Goal: Information Seeking & Learning: Learn about a topic

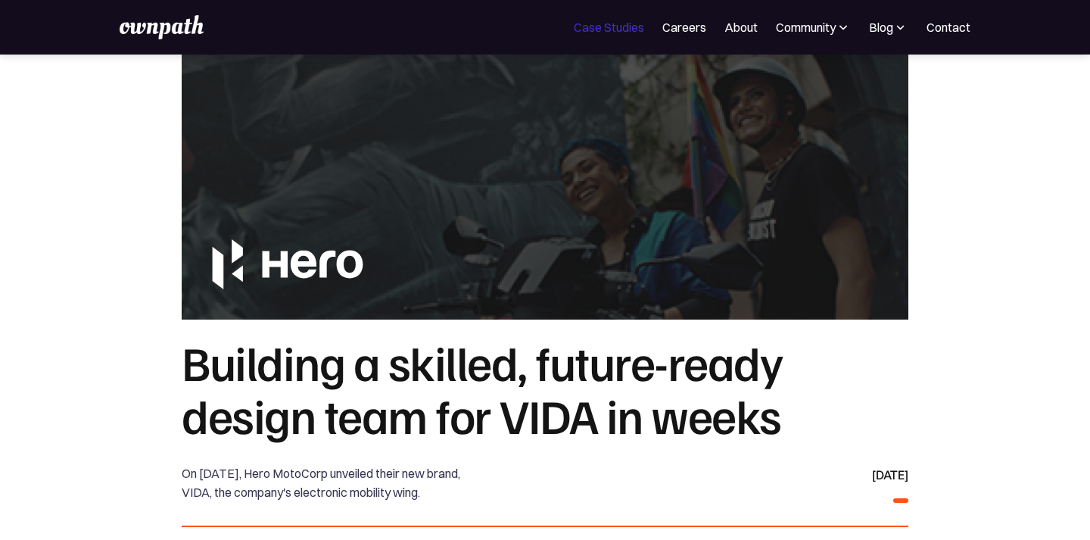
scroll to position [5852, 0]
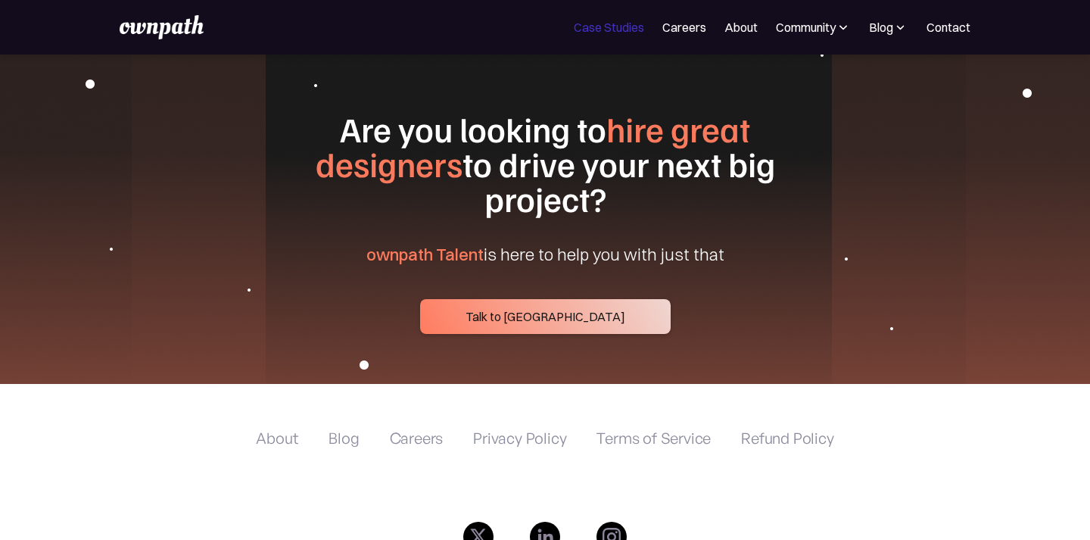
click at [581, 21] on link "Case Studies" at bounding box center [609, 27] width 70 height 18
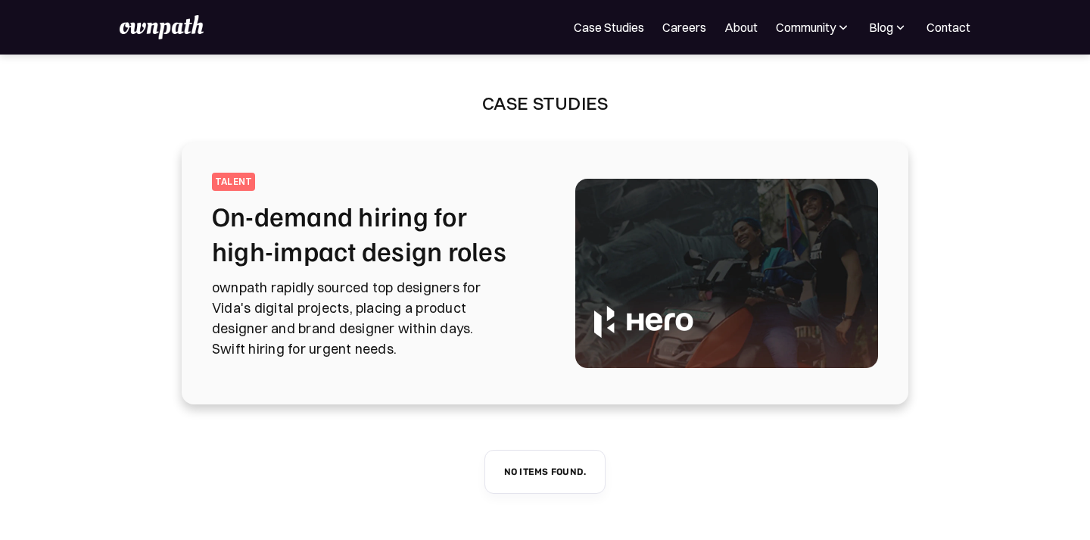
click at [377, 218] on h2 "On-demand hiring for high-impact design roles" at bounding box center [375, 233] width 327 height 70
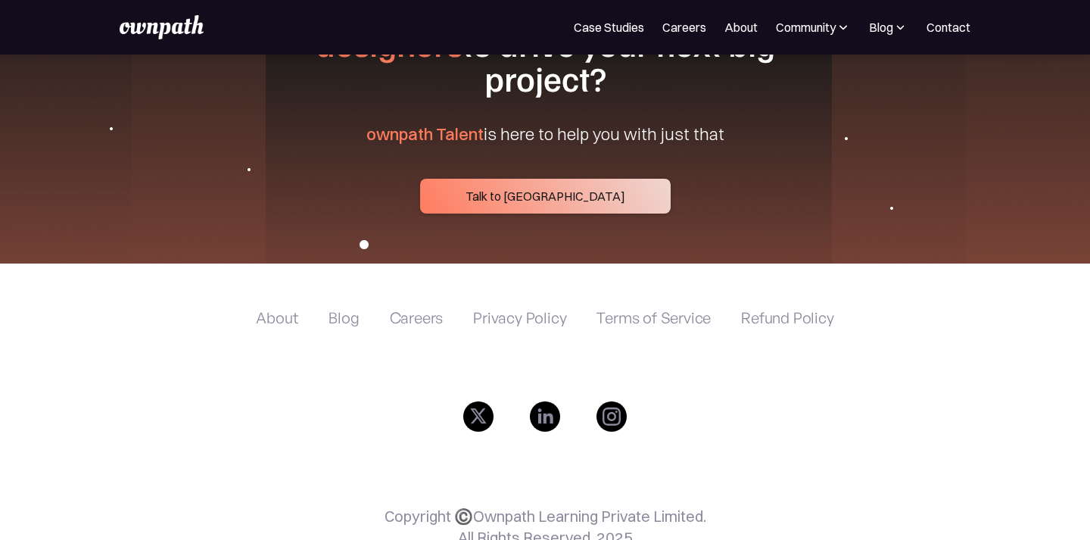
scroll to position [5842, 0]
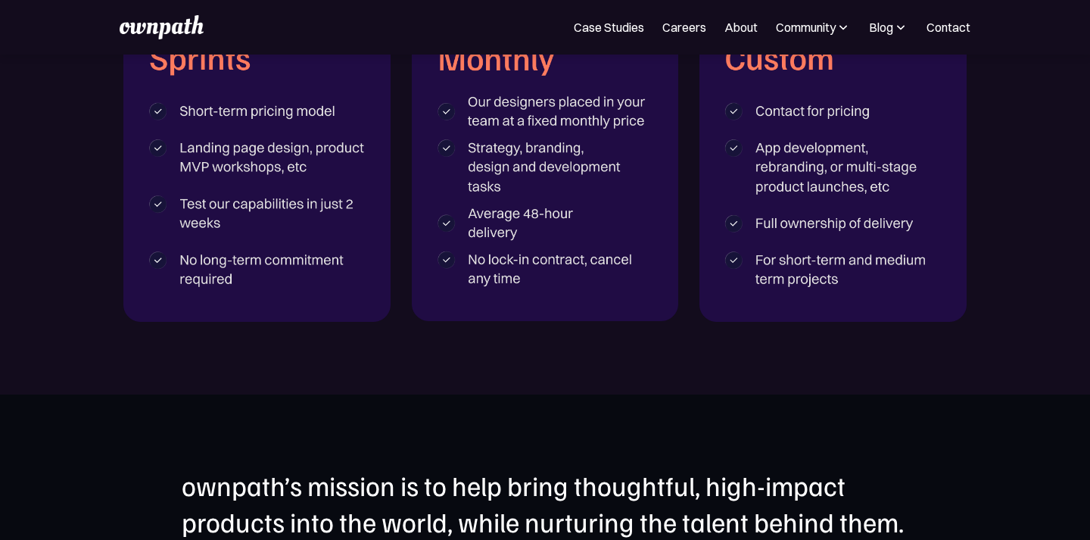
scroll to position [2827, 0]
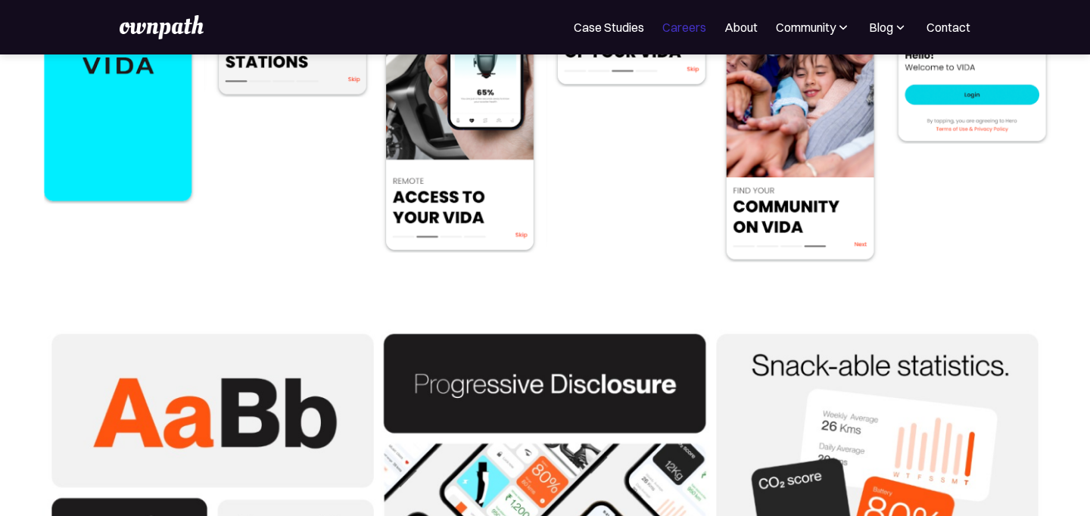
scroll to position [5135, 0]
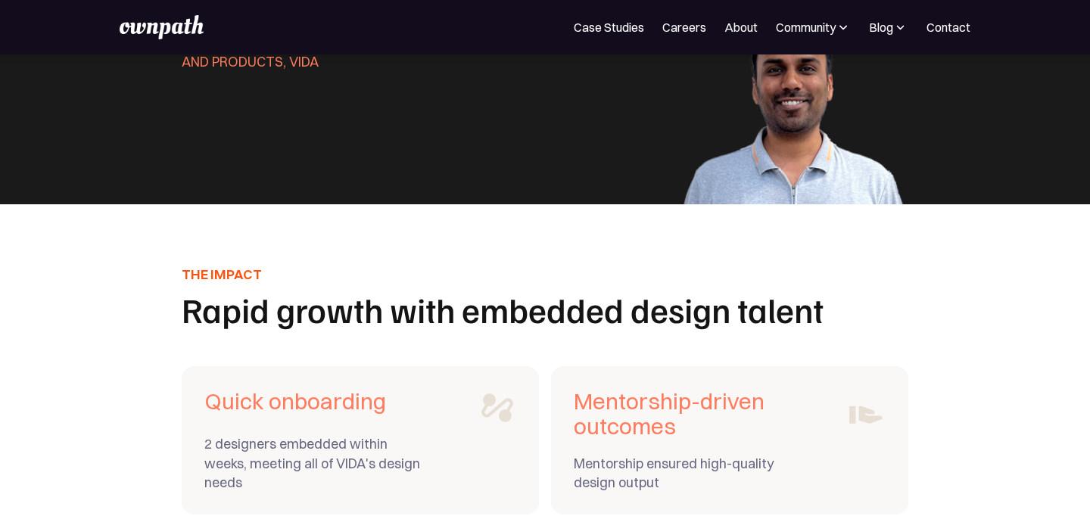
click at [655, 292] on h1 "Rapid growth with embedded design talent" at bounding box center [545, 309] width 727 height 35
click at [574, 35] on link "Case Studies" at bounding box center [609, 27] width 70 height 18
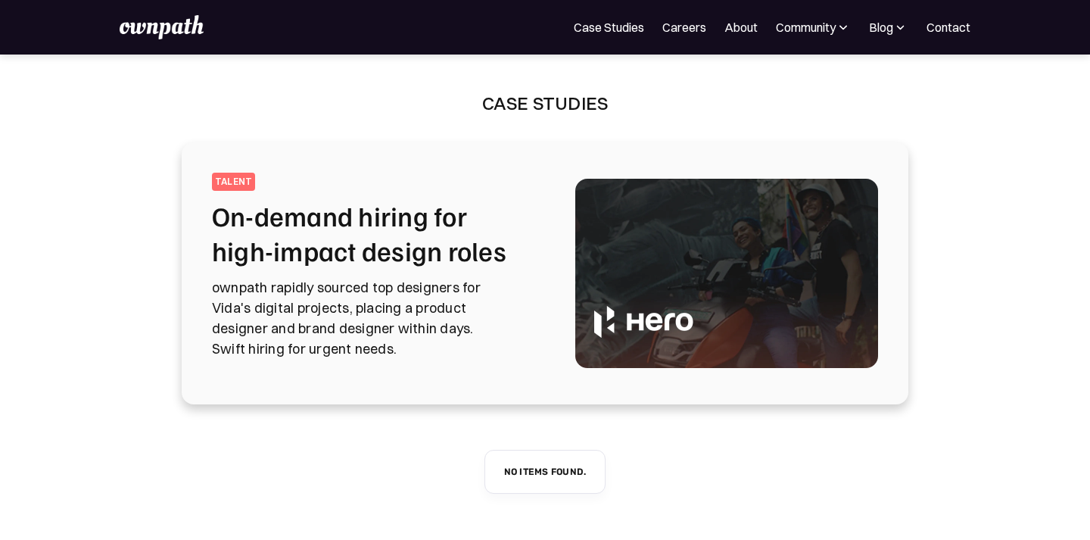
click at [409, 220] on h2 "On-demand hiring for high-impact design roles" at bounding box center [375, 233] width 327 height 70
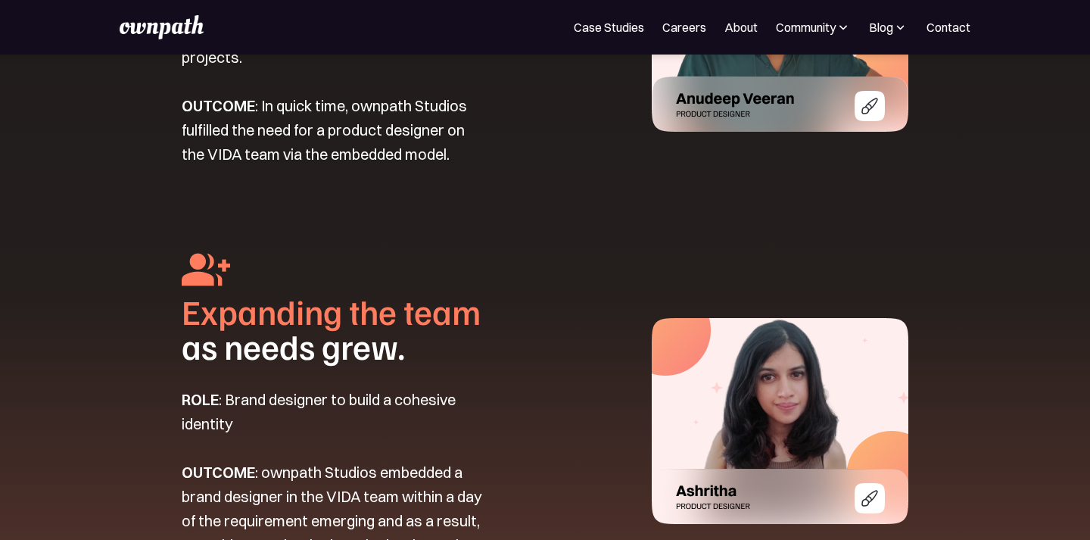
scroll to position [2178, 0]
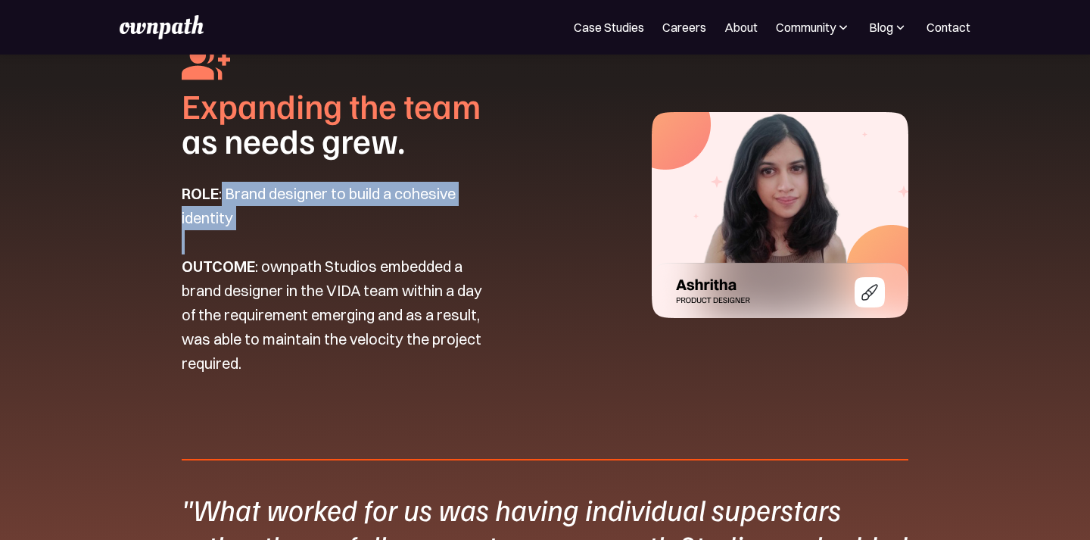
drag, startPoint x: 225, startPoint y: 210, endPoint x: 249, endPoint y: 248, distance: 44.9
click at [249, 248] on p "ROLE : Brand designer to build a cohesive identity OUTCOME : ownpath Studios em…" at bounding box center [334, 279] width 305 height 194
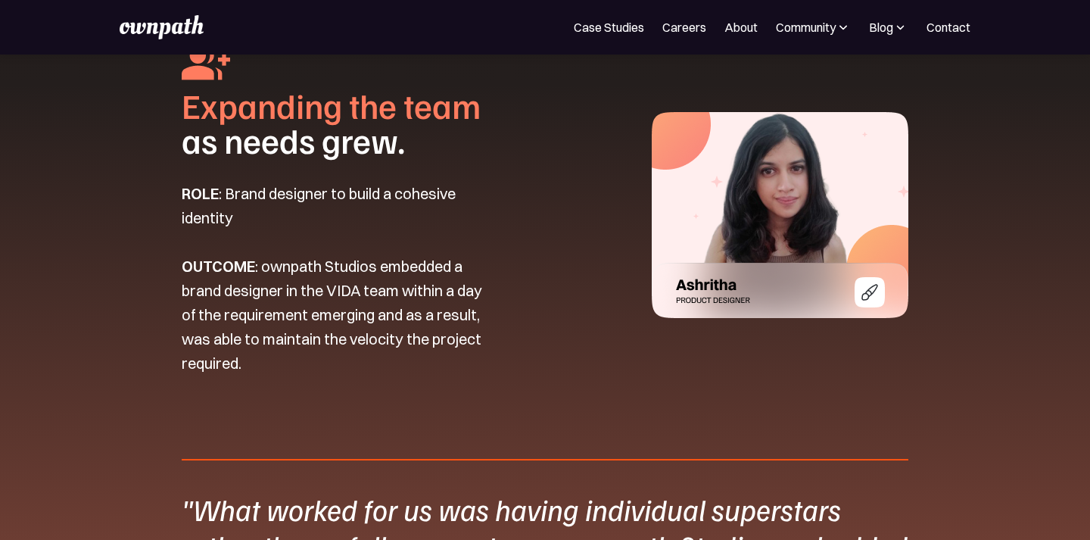
click at [249, 248] on p "ROLE : Brand designer to build a cohesive identity OUTCOME : ownpath Studios em…" at bounding box center [334, 279] width 305 height 194
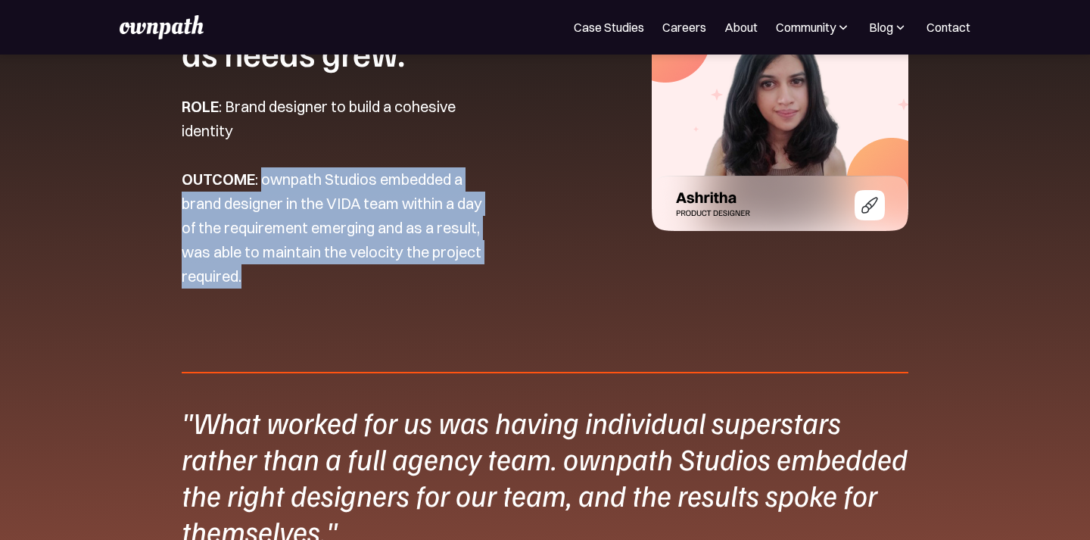
drag, startPoint x: 264, startPoint y: 195, endPoint x: 273, endPoint y: 321, distance: 126.0
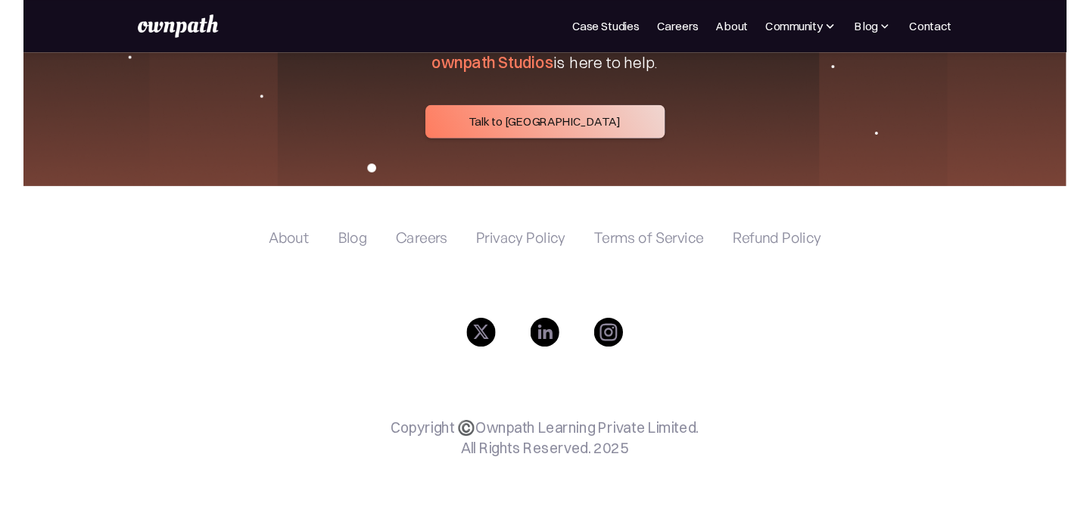
scroll to position [5188, 0]
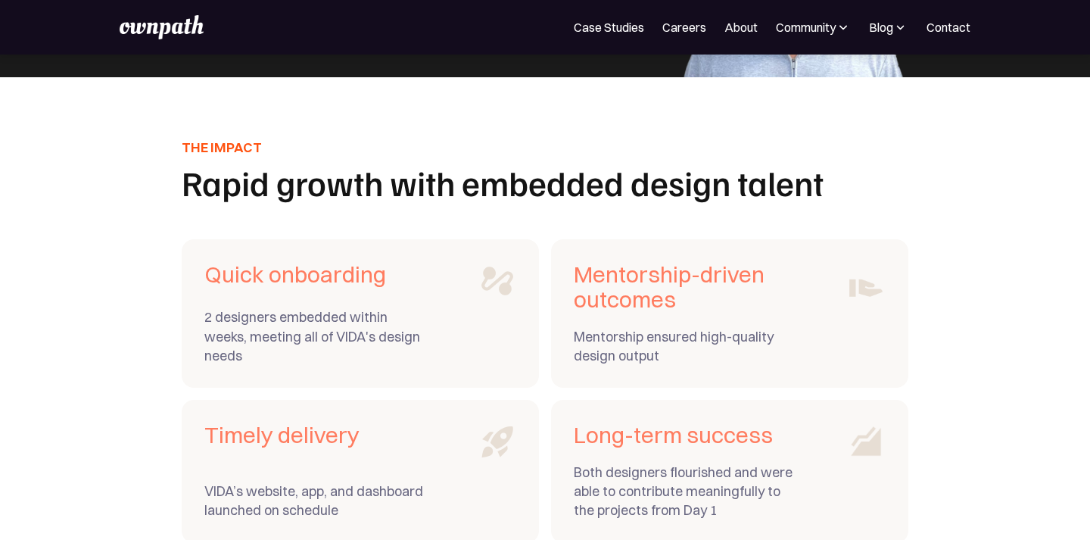
scroll to position [5339, 0]
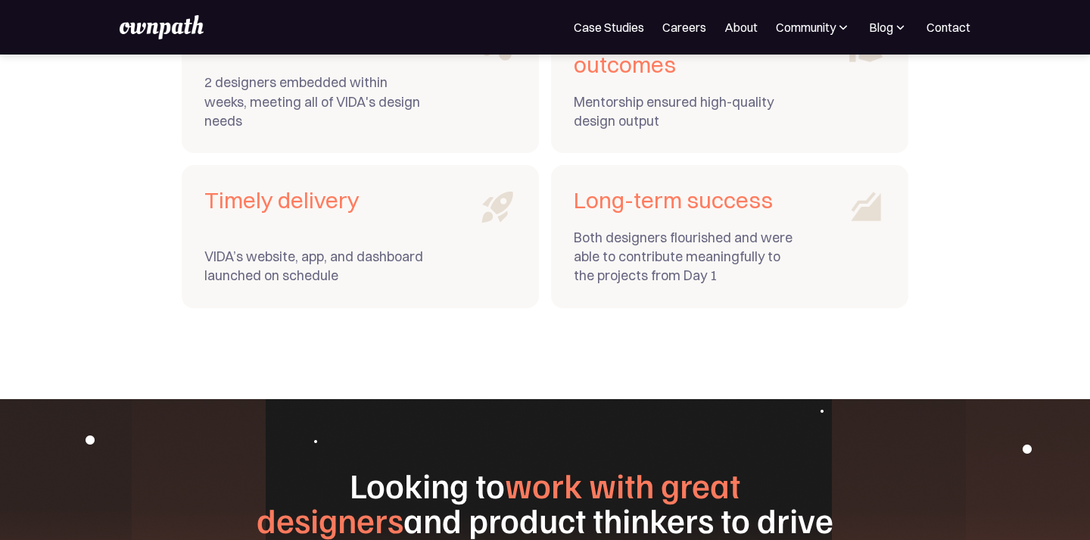
scroll to position [5266, 0]
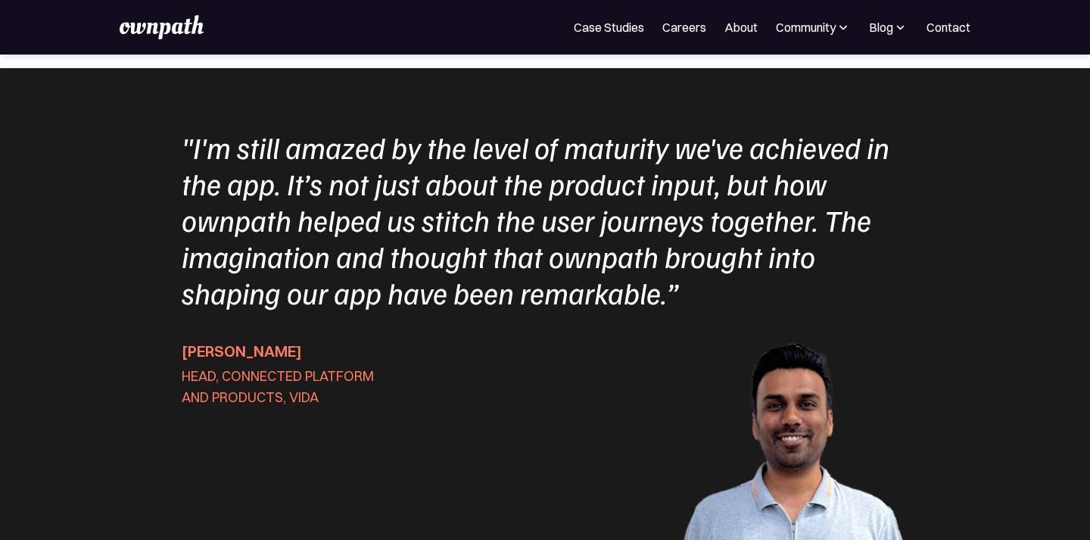
scroll to position [5313, 0]
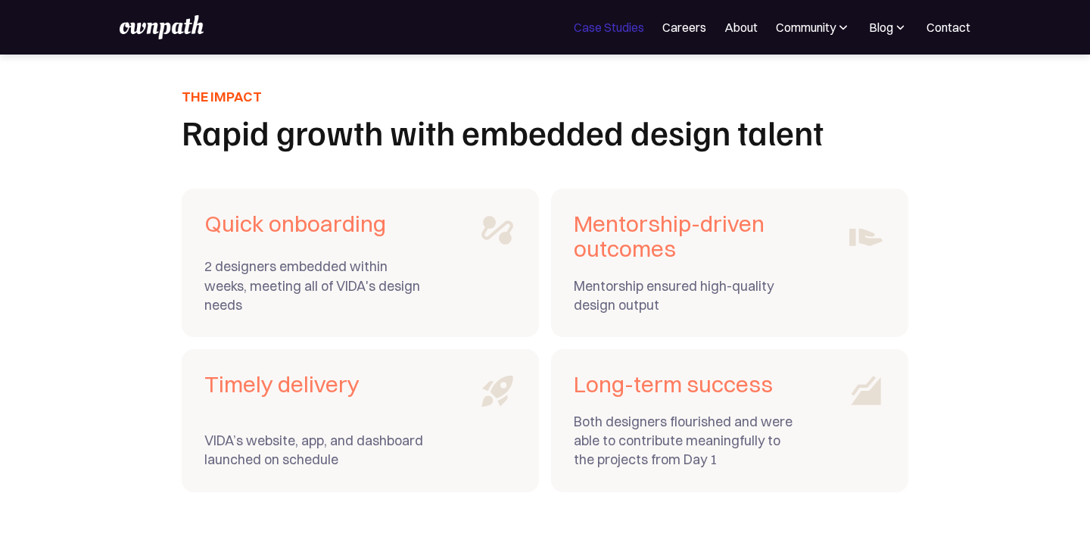
click at [600, 36] on link "Case Studies" at bounding box center [609, 27] width 70 height 18
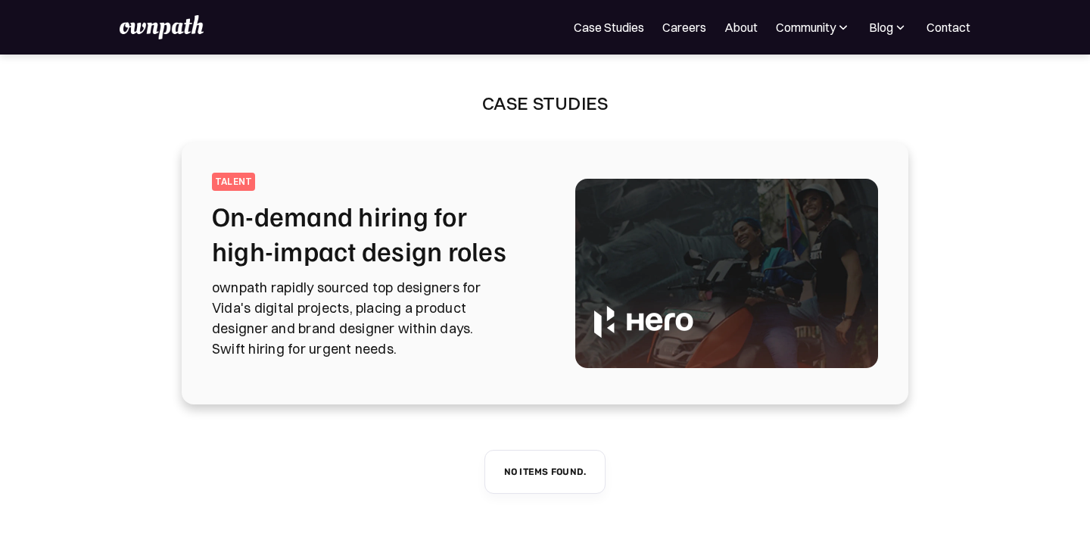
click at [385, 238] on h2 "On-demand hiring for high-impact design roles" at bounding box center [375, 233] width 327 height 70
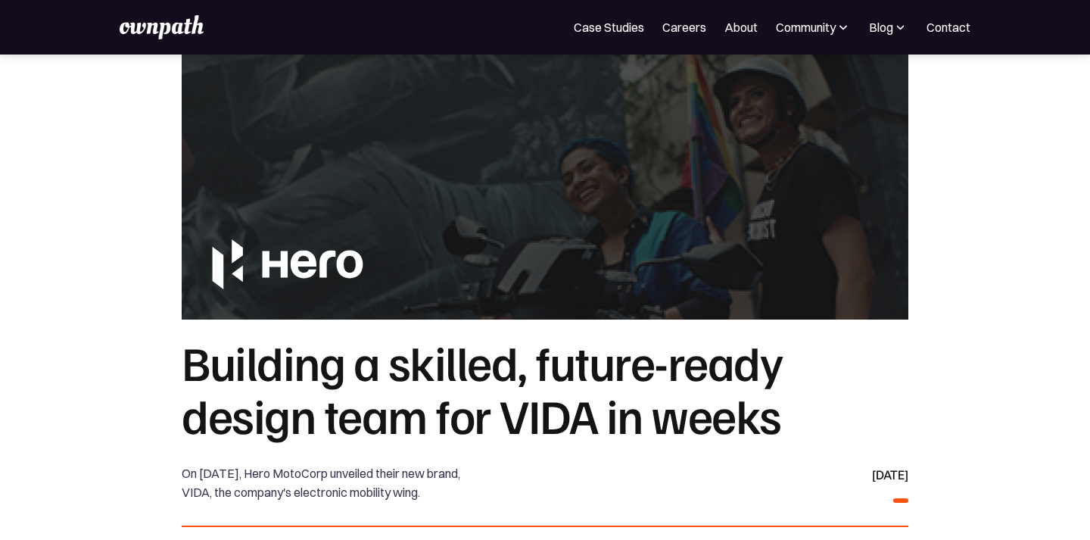
click at [338, 368] on h1 "Building a skilled, future-ready design team for VIDA in weeks" at bounding box center [545, 388] width 727 height 107
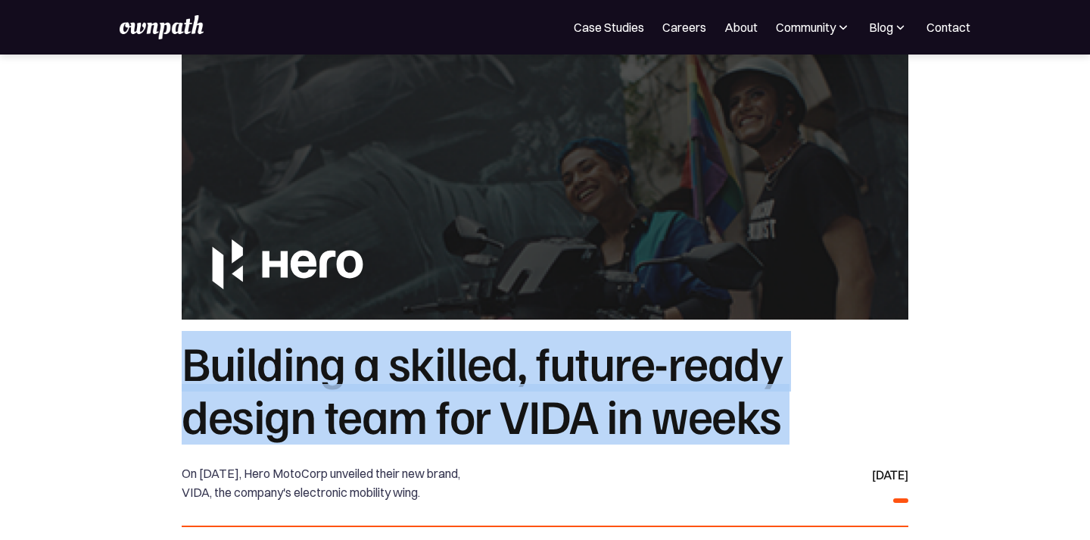
click at [338, 368] on h1 "Building a skilled, future-ready design team for VIDA in weeks" at bounding box center [545, 388] width 727 height 107
copy h1 "Building a skilled, future-ready design team for VIDA in weeks"
click at [590, 33] on link "Case Studies" at bounding box center [609, 27] width 70 height 18
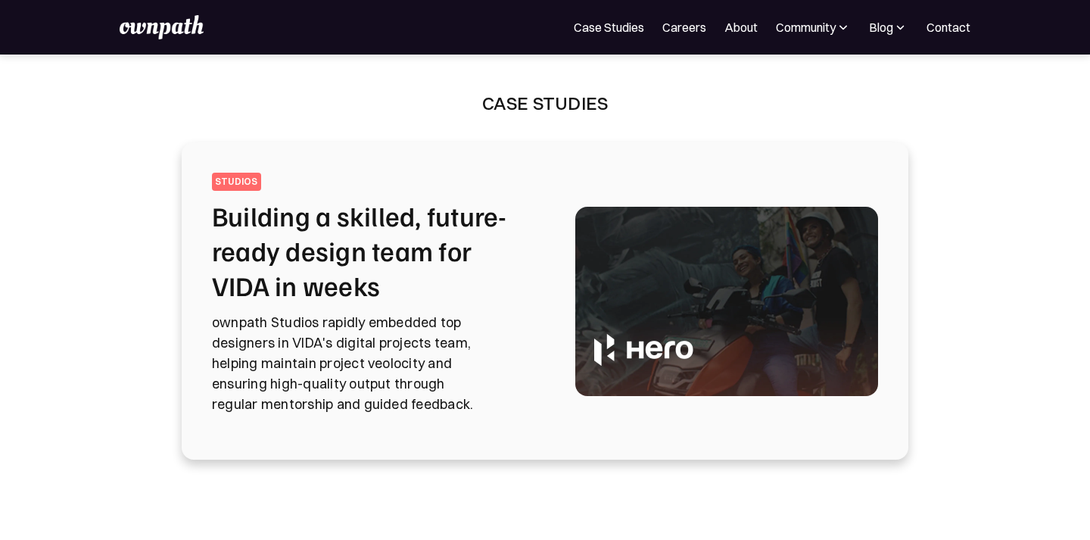
click at [135, 208] on div "Case Studies featured STUDIOS Building a skilled, future-ready design team for …" at bounding box center [545, 318] width 1090 height 526
click at [276, 242] on h2 "Building a skilled, future-ready design team for VIDA in weeks" at bounding box center [375, 250] width 327 height 104
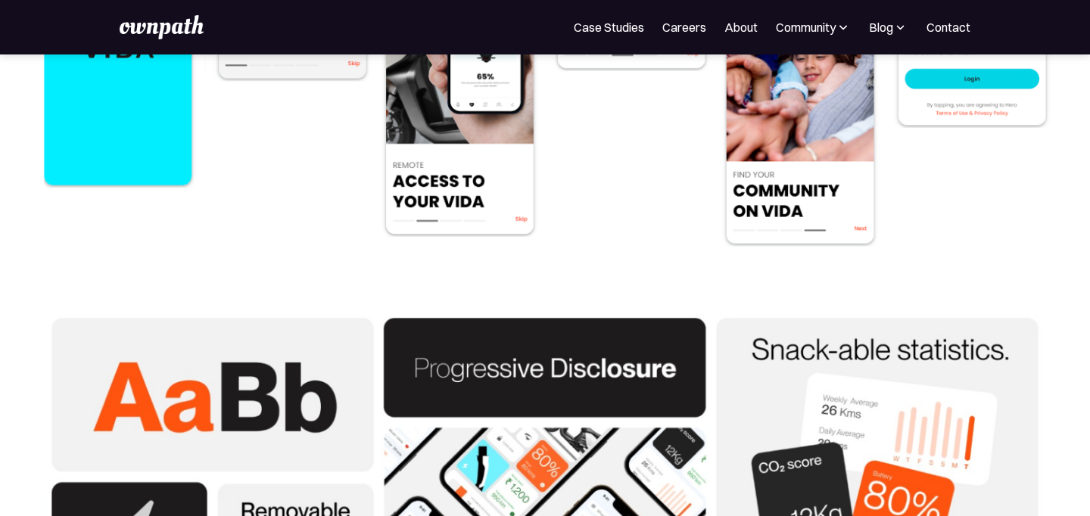
scroll to position [5162, 0]
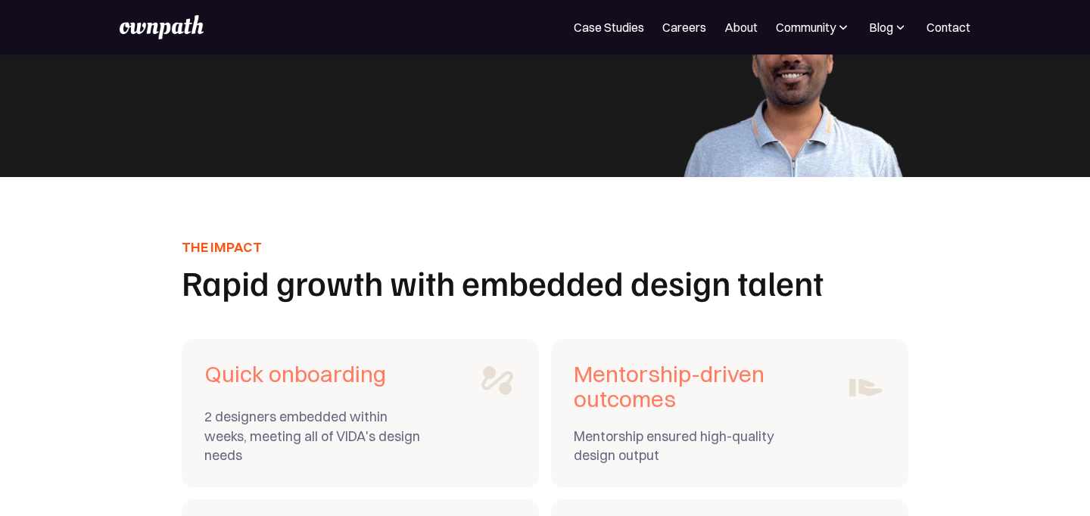
click at [669, 275] on h1 "Rapid growth with embedded design talent" at bounding box center [545, 282] width 727 height 35
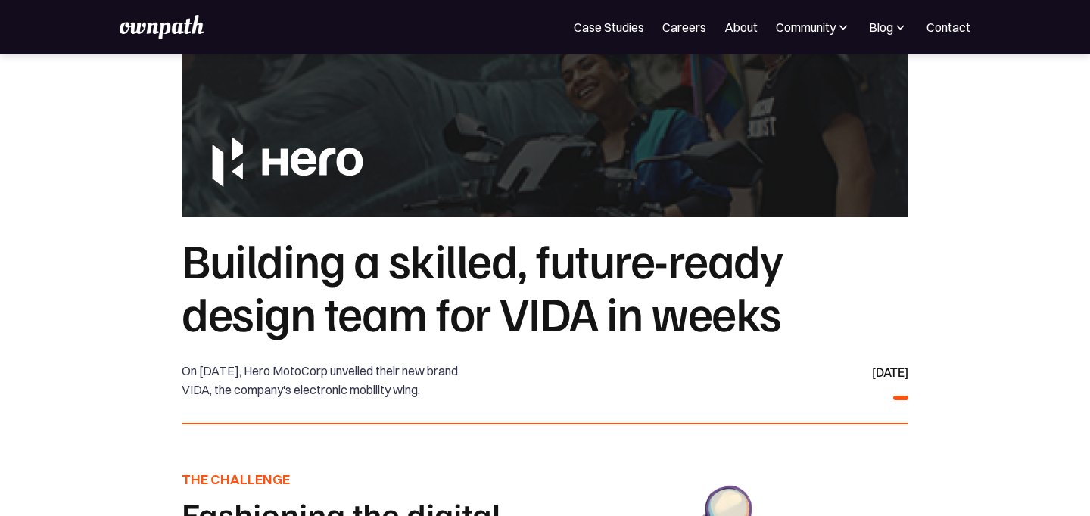
scroll to position [134, 0]
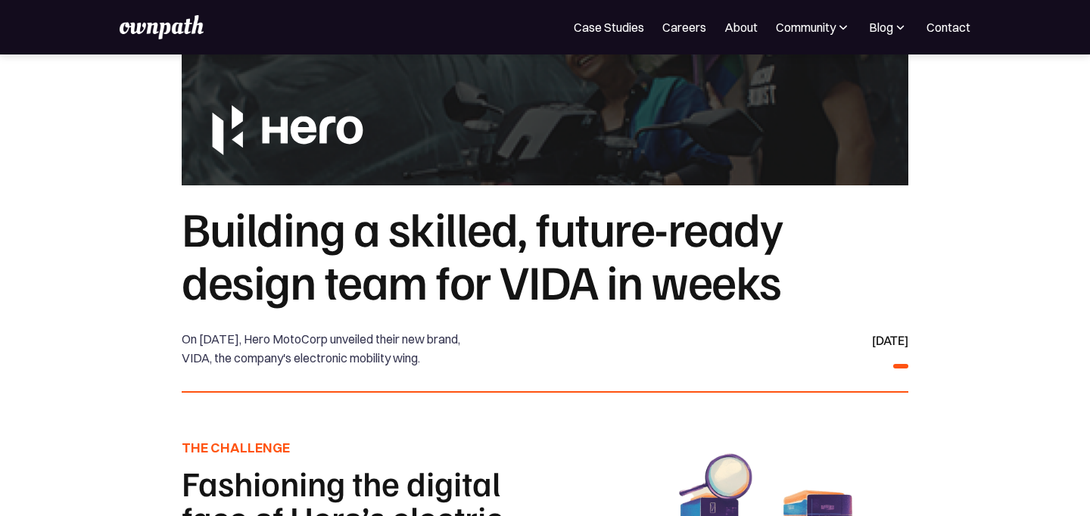
click at [990, 111] on section at bounding box center [545, 53] width 1090 height 265
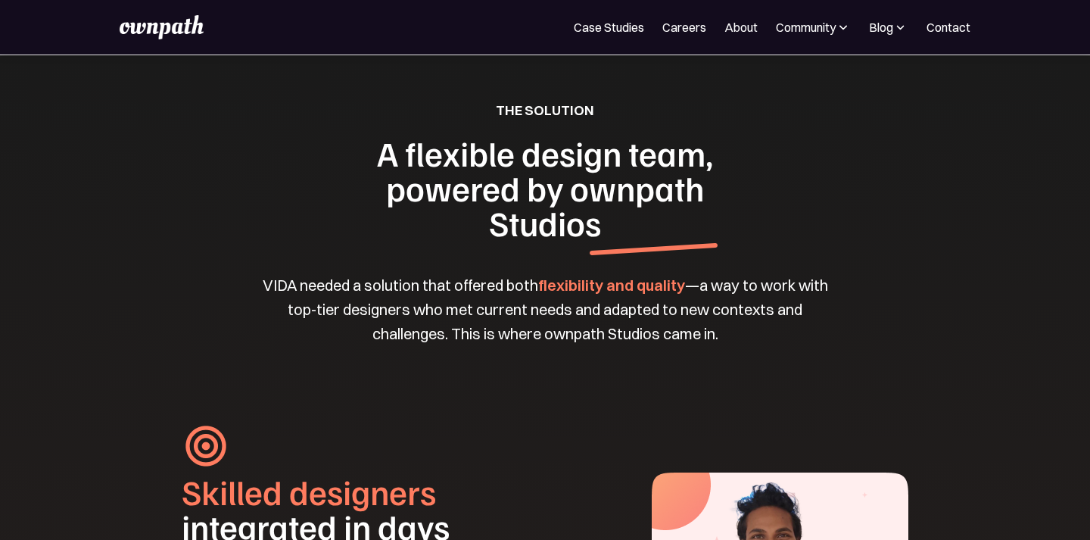
scroll to position [1457, 0]
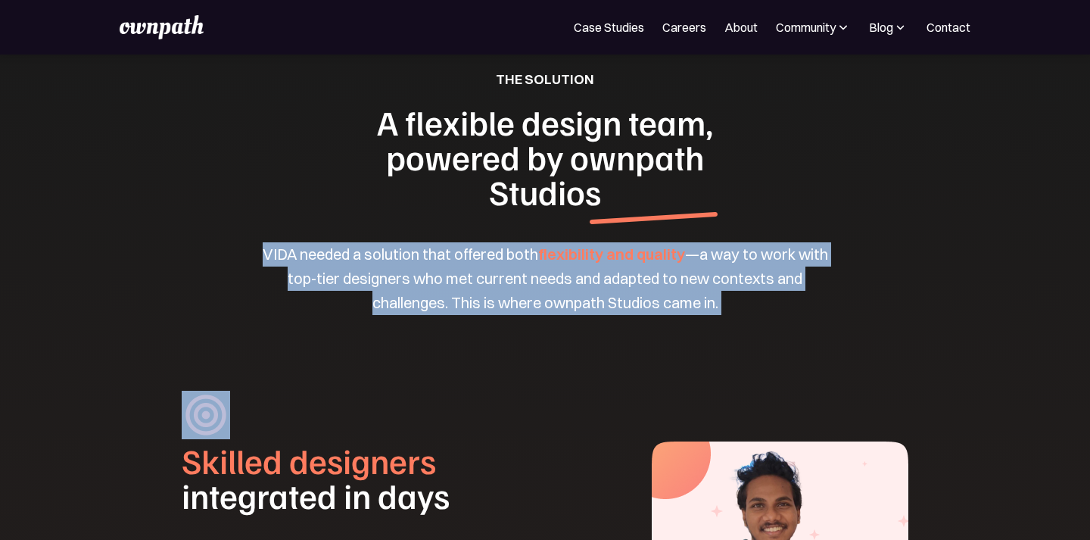
drag, startPoint x: 270, startPoint y: 269, endPoint x: 291, endPoint y: 348, distance: 82.3
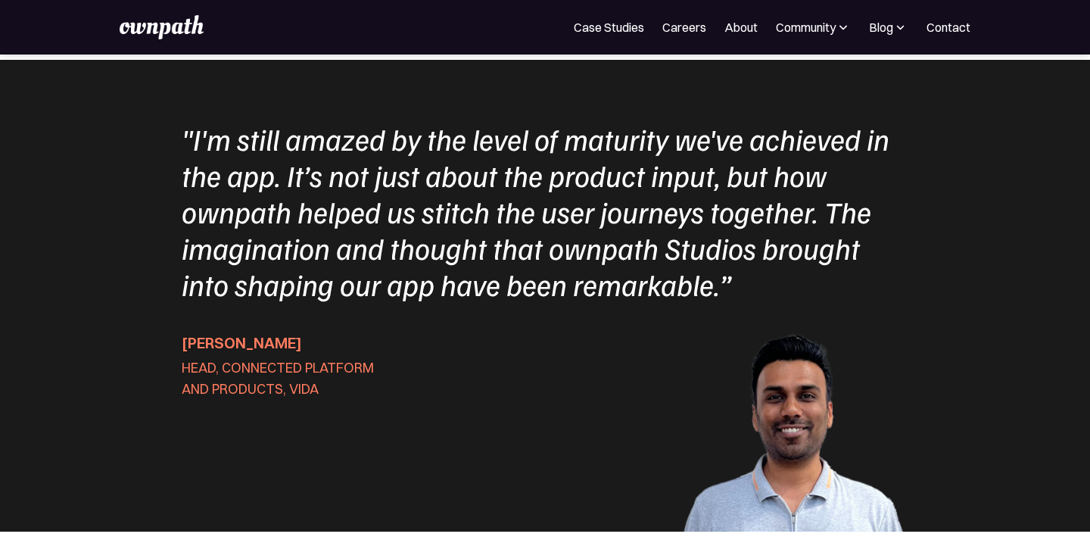
scroll to position [4810, 0]
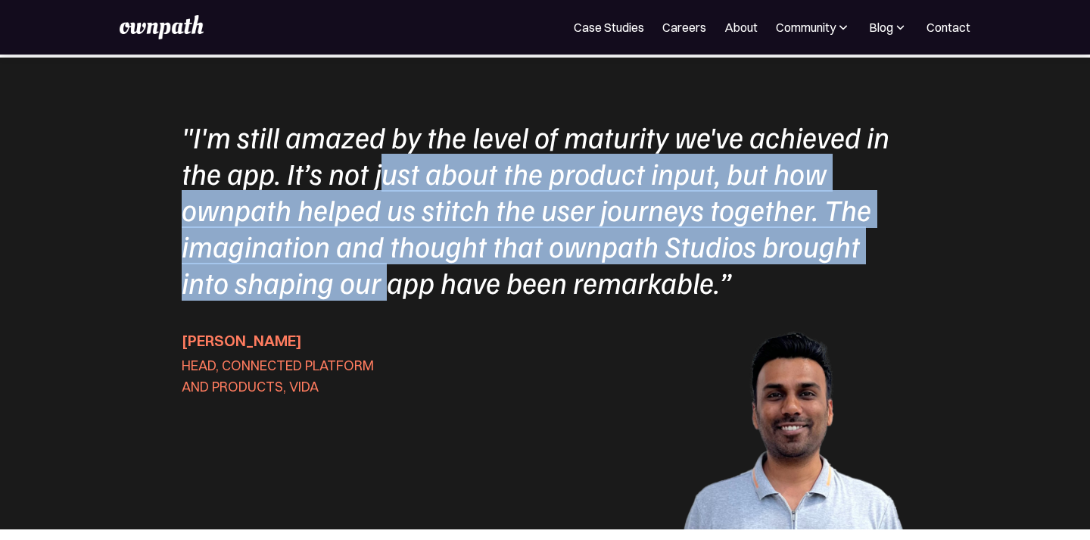
drag, startPoint x: 382, startPoint y: 175, endPoint x: 387, endPoint y: 309, distance: 134.1
click at [387, 300] on div ""I'm still amazed by the level of maturity we've achieved in the app. It’s not …" at bounding box center [545, 209] width 727 height 182
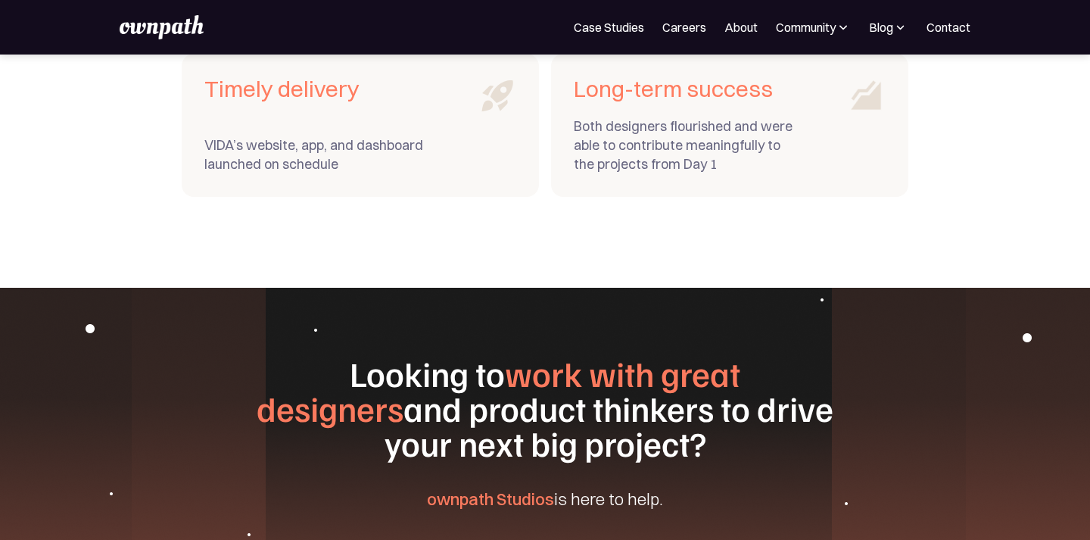
scroll to position [5804, 0]
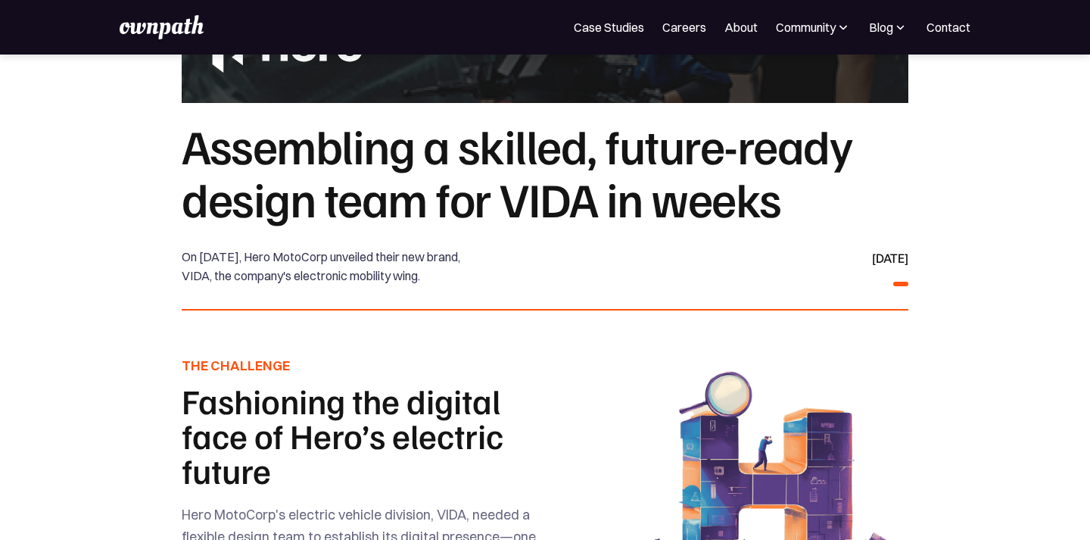
scroll to position [223, 0]
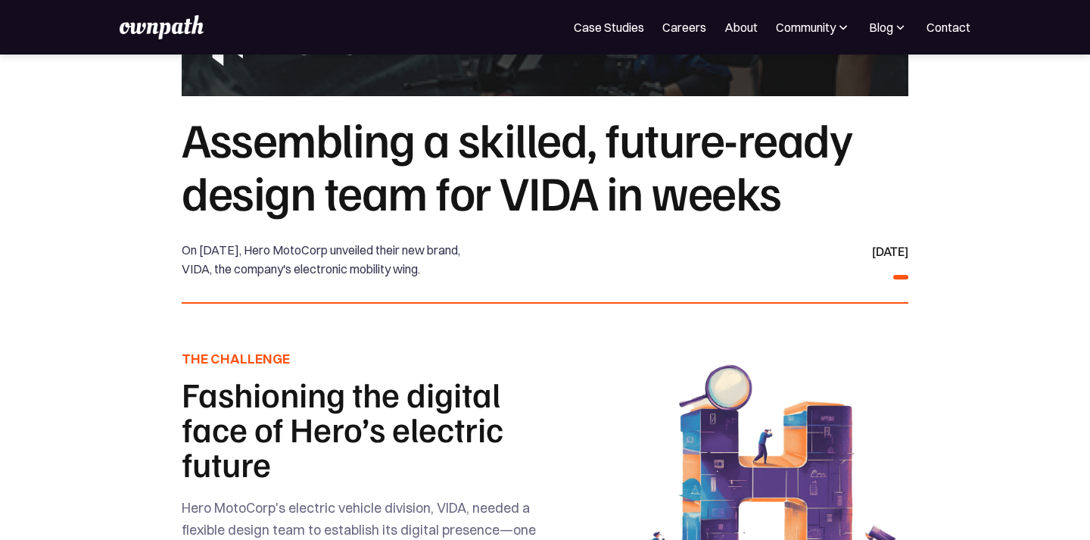
drag, startPoint x: 184, startPoint y: 250, endPoint x: 224, endPoint y: 286, distance: 54.1
click at [224, 279] on div "On [DATE], Hero MotoCorp unveiled their new brand, VIDA, the company's electron…" at bounding box center [325, 260] width 286 height 39
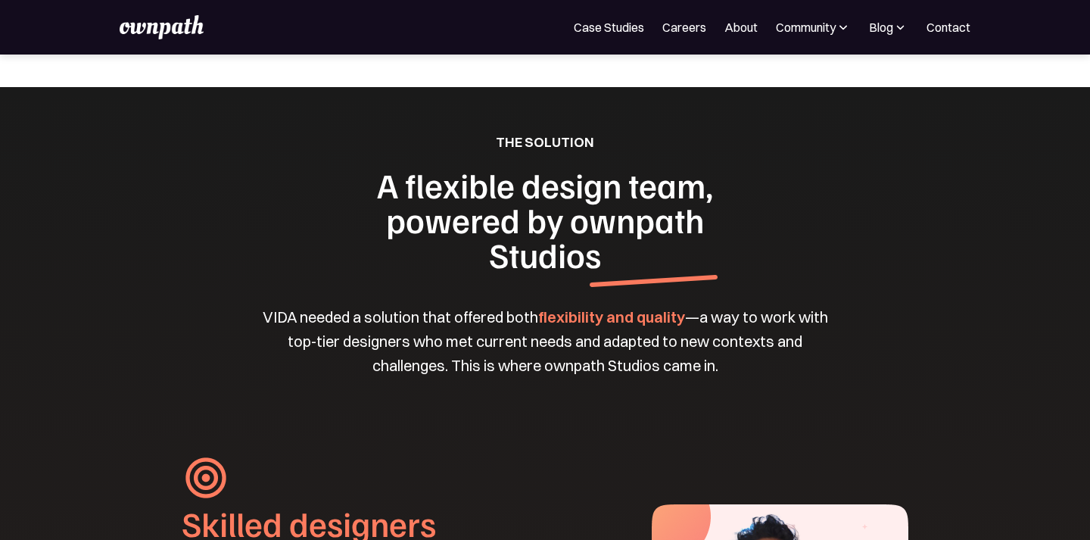
scroll to position [1485, 0]
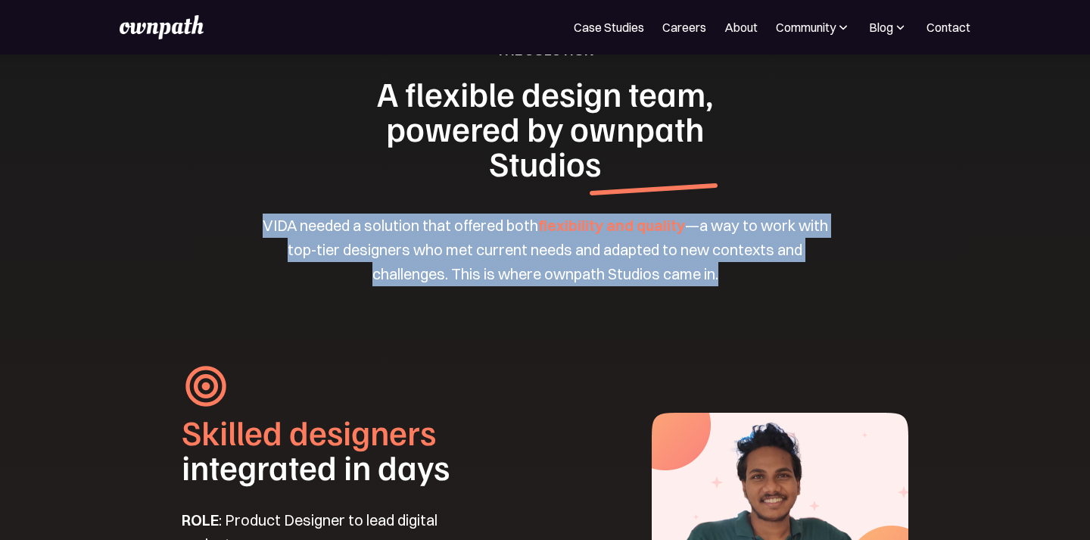
drag, startPoint x: 266, startPoint y: 245, endPoint x: 268, endPoint y: 315, distance: 70.4
click at [268, 301] on div "VIDA needed a solution that offered both flexibility and quality —a way to work…" at bounding box center [544, 257] width 581 height 88
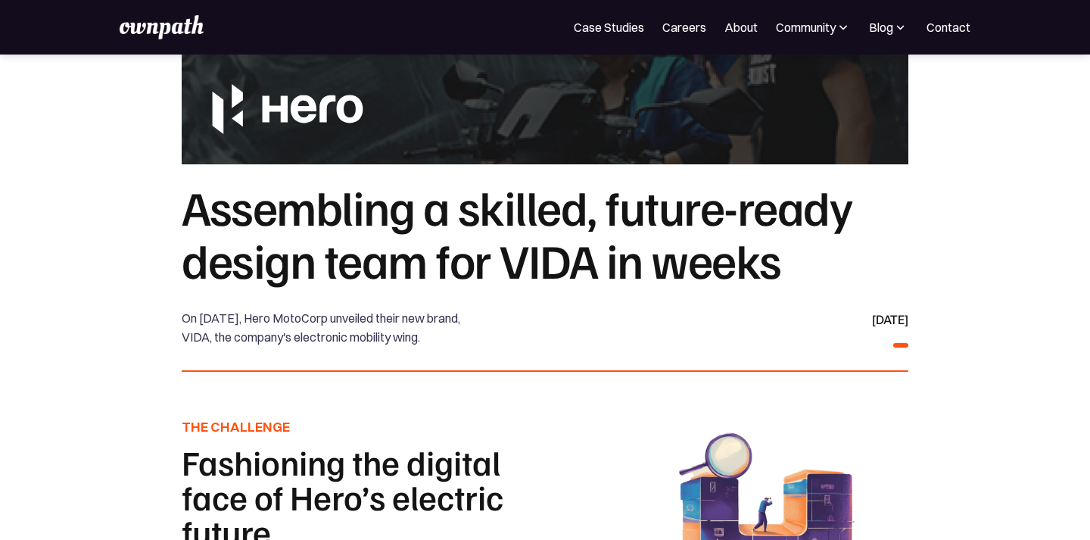
scroll to position [152, 0]
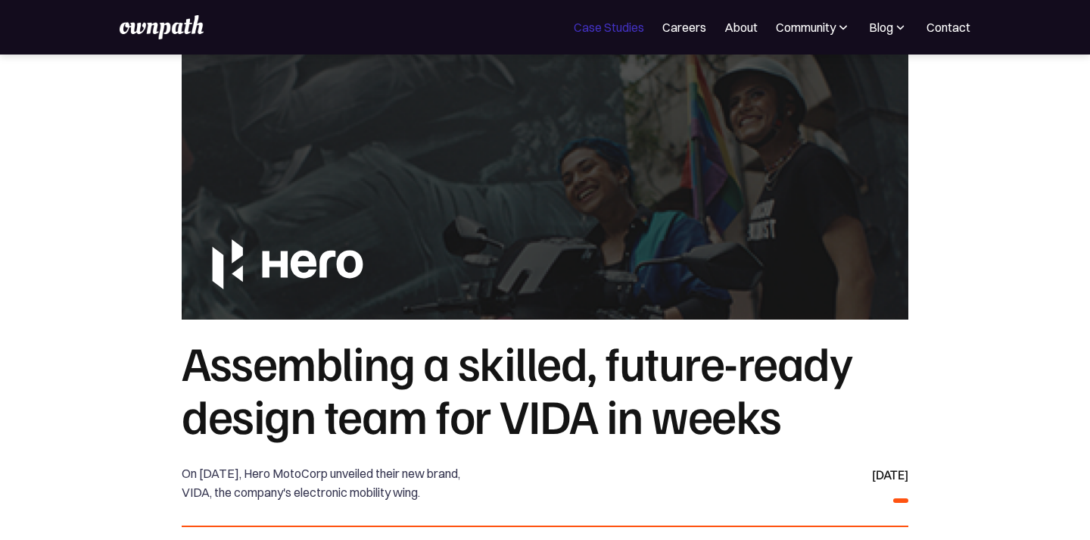
click at [585, 31] on link "Case Studies" at bounding box center [609, 27] width 70 height 18
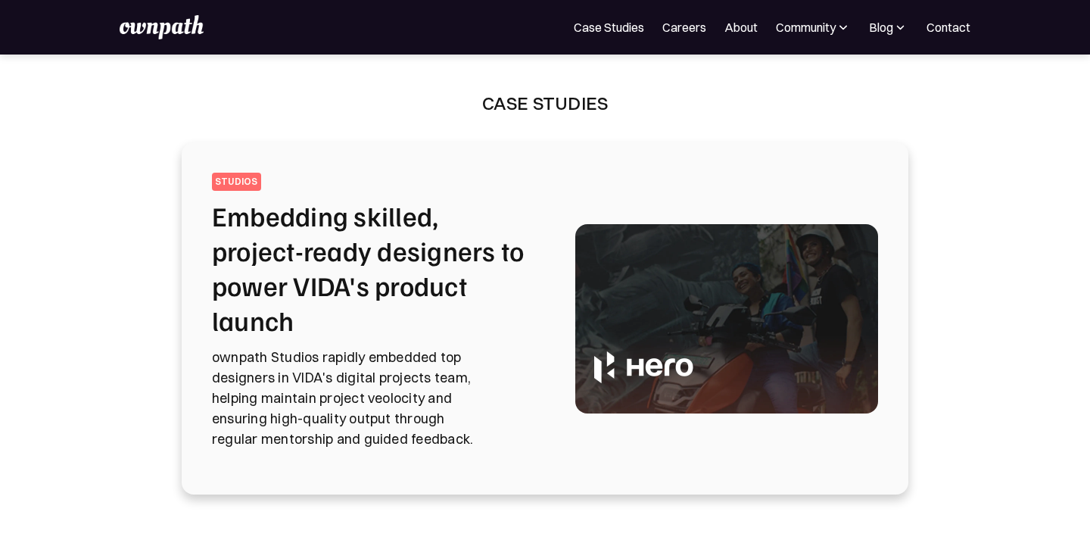
click at [245, 250] on h2 "Embedding skilled, project-ready designers to power VIDA's product launch" at bounding box center [375, 267] width 327 height 139
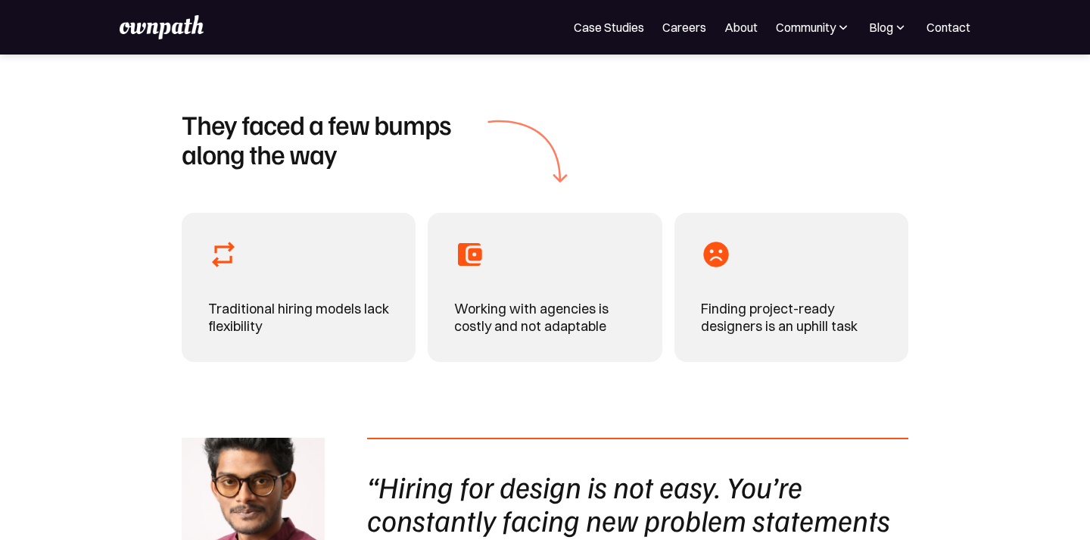
scroll to position [578, 0]
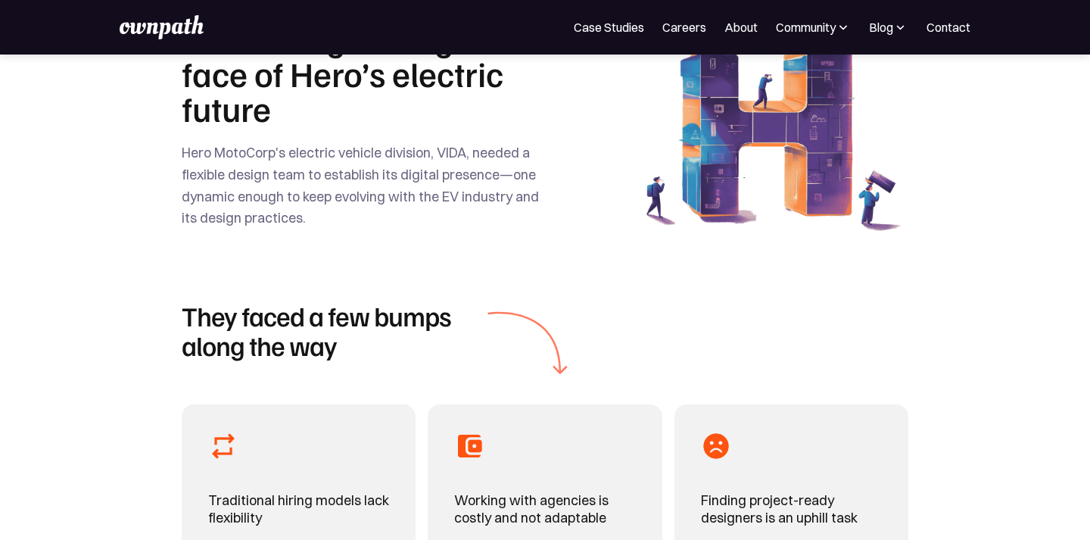
click at [155, 27] on img at bounding box center [161, 27] width 83 height 24
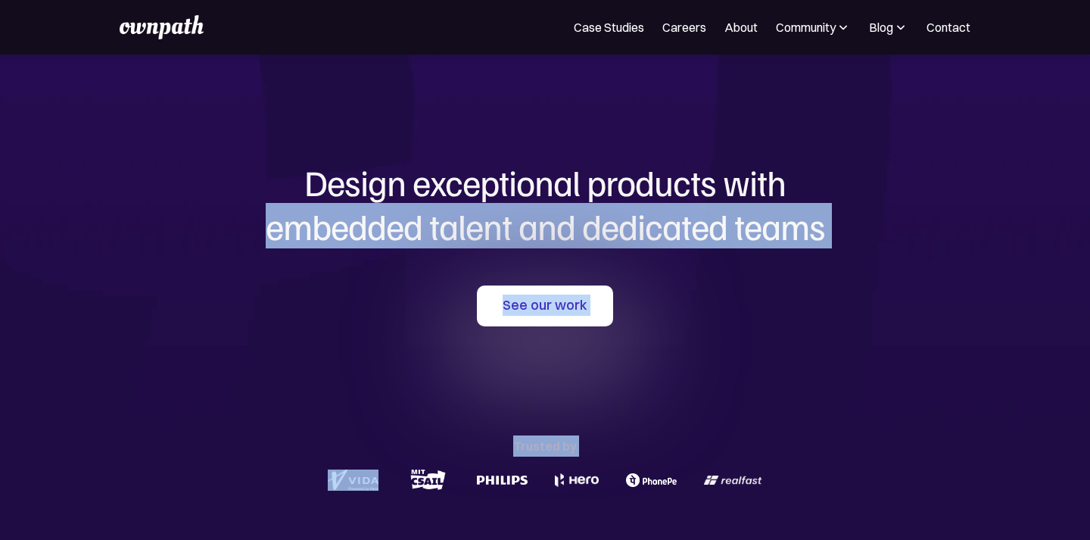
drag, startPoint x: 263, startPoint y: 233, endPoint x: 266, endPoint y: 274, distance: 40.9
click at [266, 274] on div "Design exceptional products with embedded talent and dedicated teams with us Se…" at bounding box center [545, 328] width 727 height 546
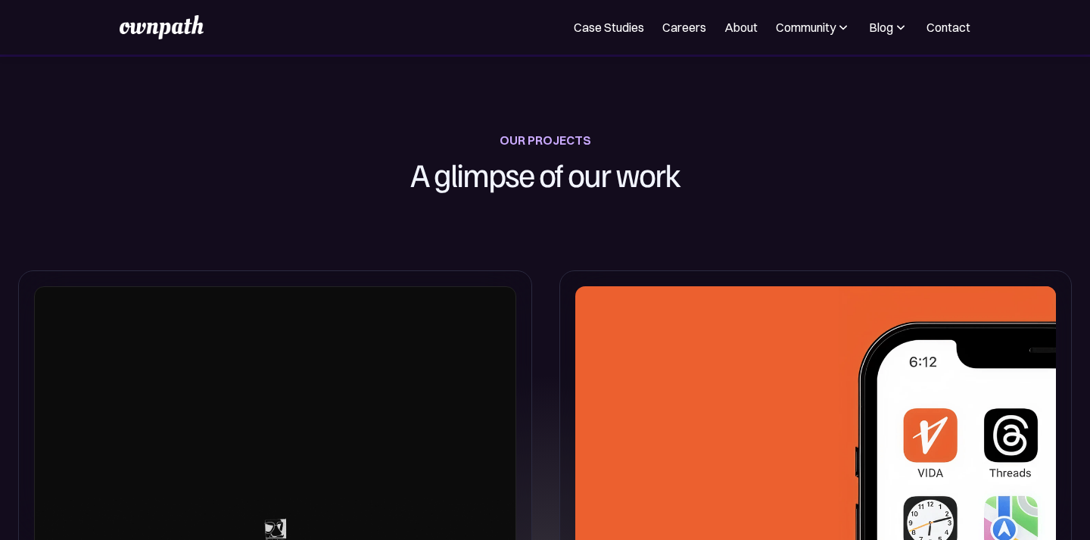
scroll to position [563, 0]
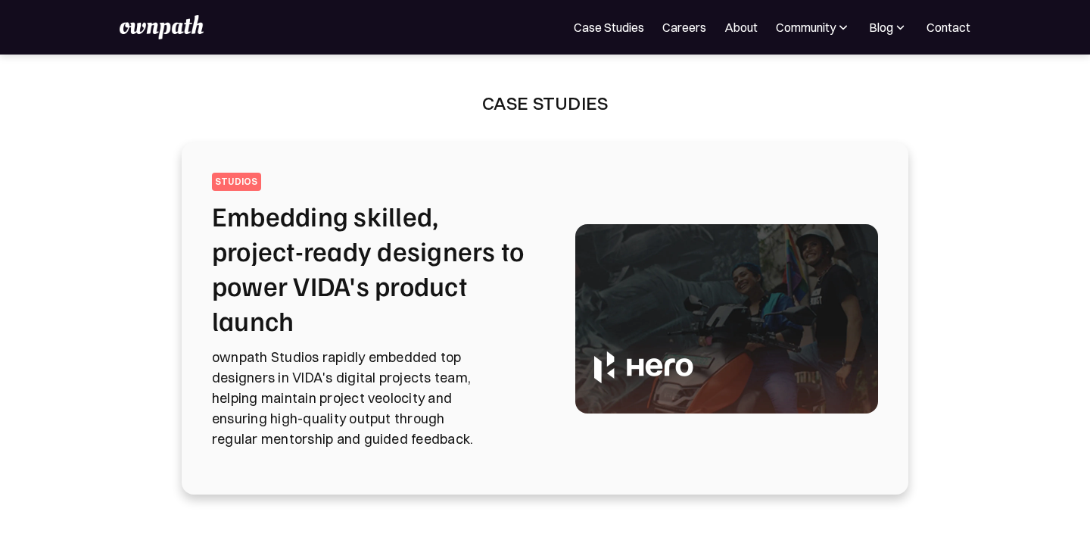
click at [264, 255] on h2 "Embedding skilled, project-ready designers to power VIDA's product launch" at bounding box center [375, 267] width 327 height 139
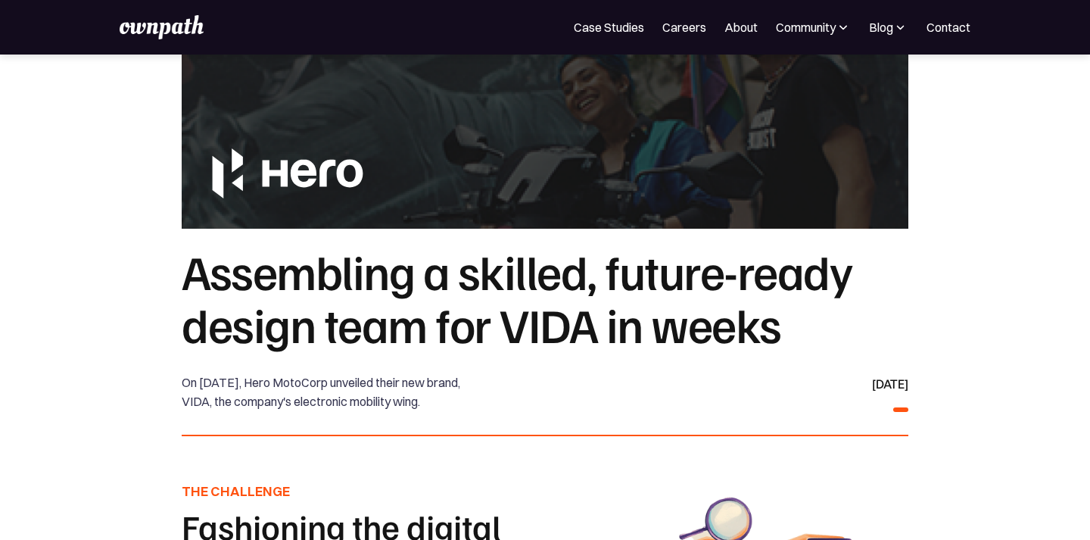
scroll to position [176, 0]
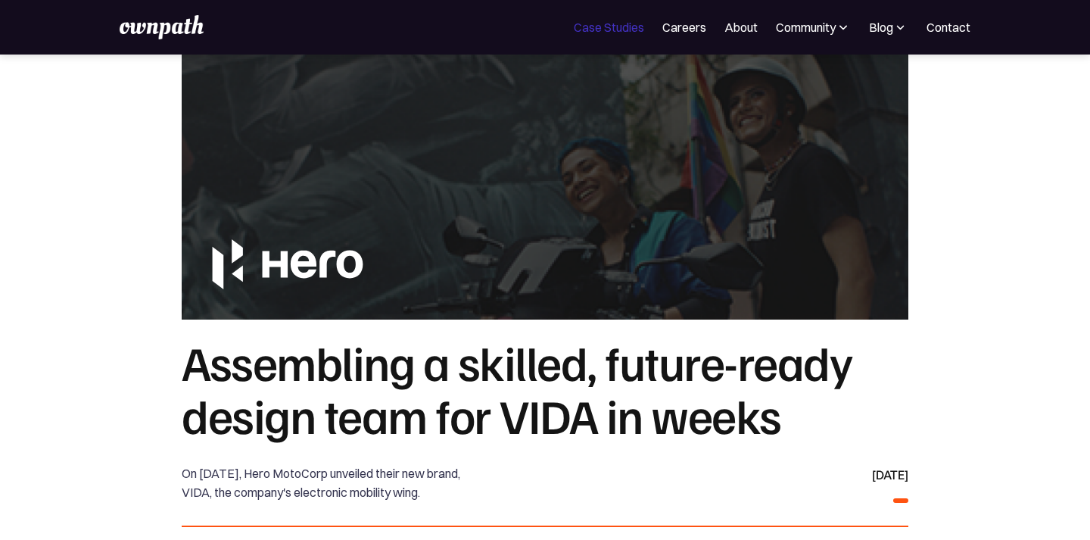
click at [575, 26] on link "Case Studies" at bounding box center [609, 27] width 70 height 18
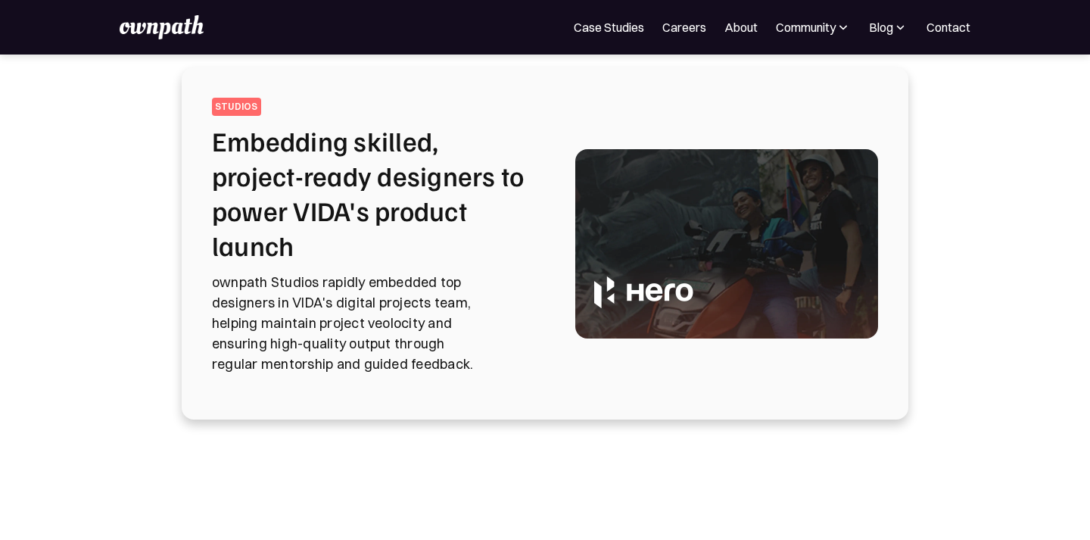
scroll to position [103, 0]
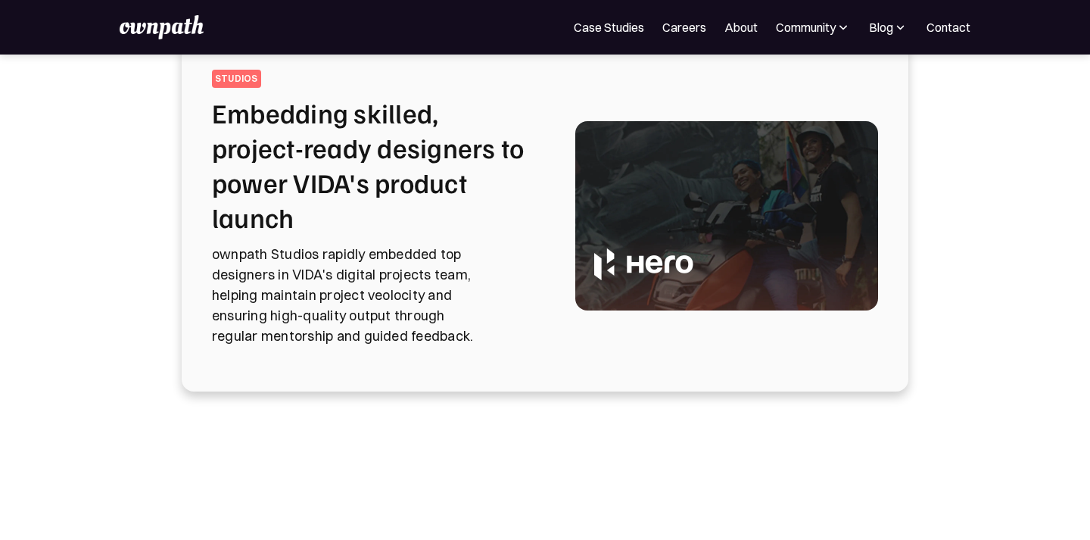
click at [283, 170] on h2 "Embedding skilled, project-ready designers to power VIDA's product launch" at bounding box center [375, 164] width 327 height 139
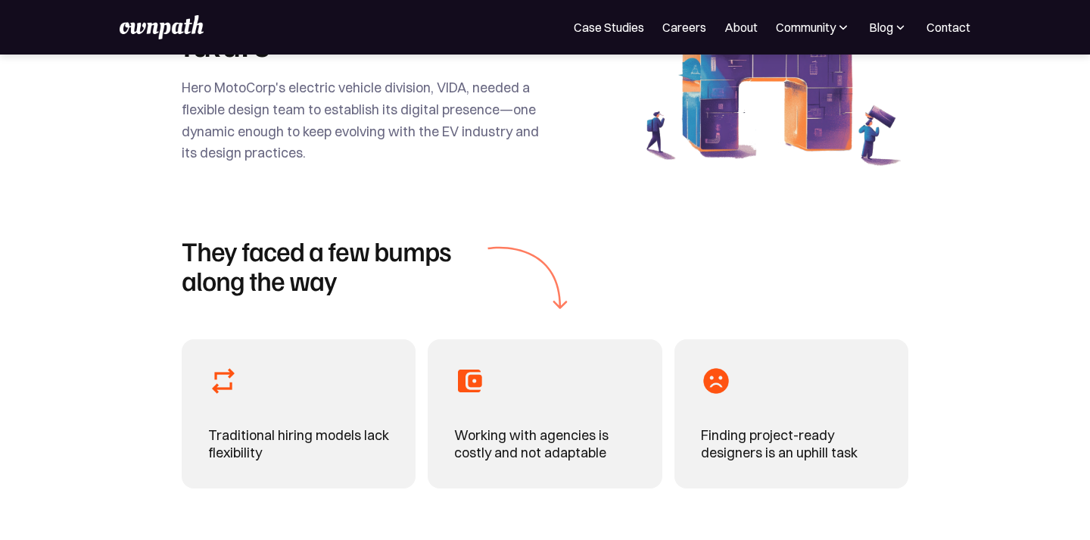
scroll to position [706, 0]
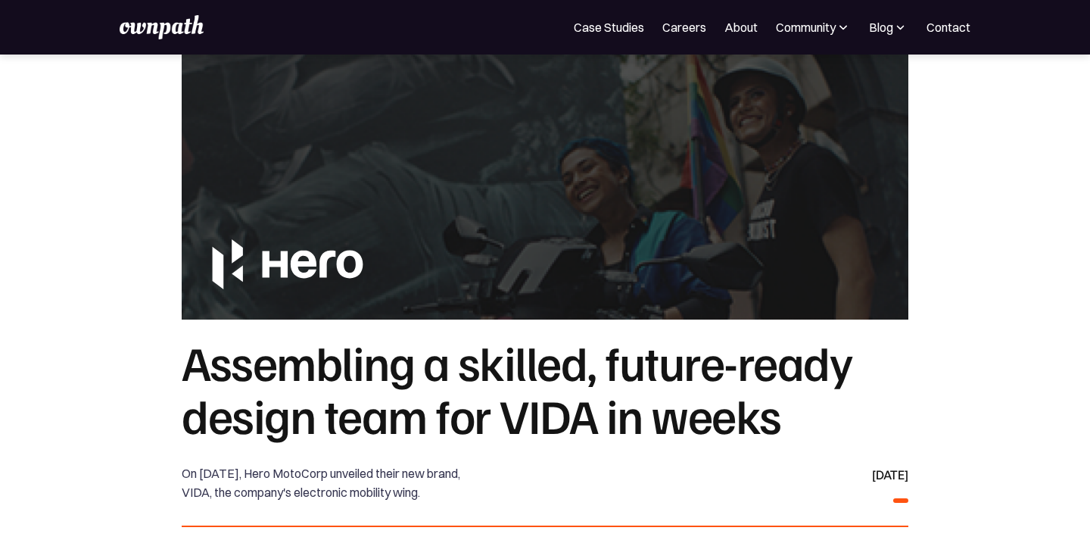
scroll to position [61, 0]
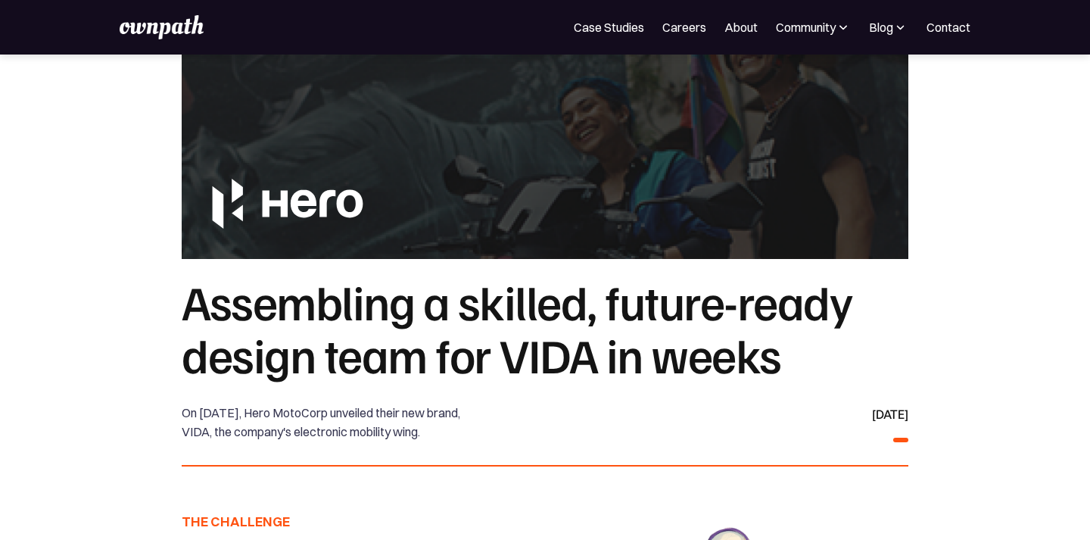
click at [606, 15] on div "For Companies Case Studies Careers About Community Events Resources Design Resi…" at bounding box center [545, 27] width 850 height 24
click at [602, 20] on link "Case Studies" at bounding box center [609, 27] width 70 height 18
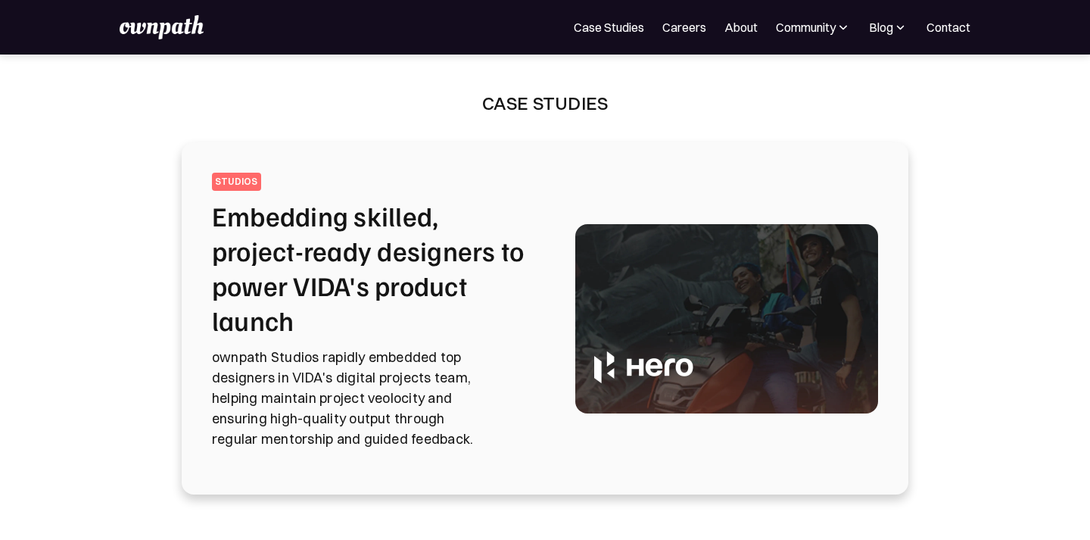
click at [422, 248] on h2 "Embedding skilled, project-ready designers to power VIDA's product launch" at bounding box center [375, 267] width 327 height 139
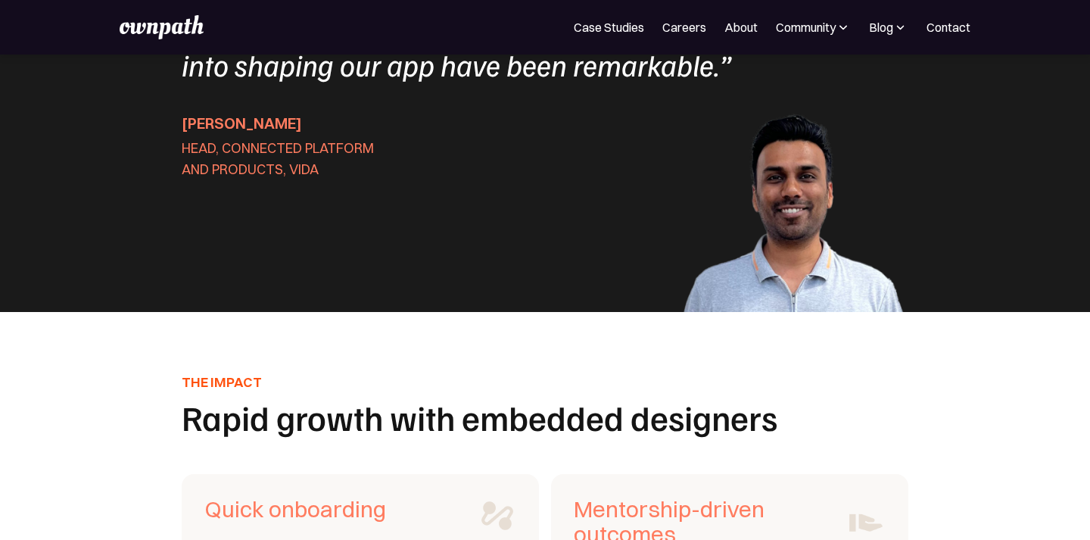
scroll to position [4788, 0]
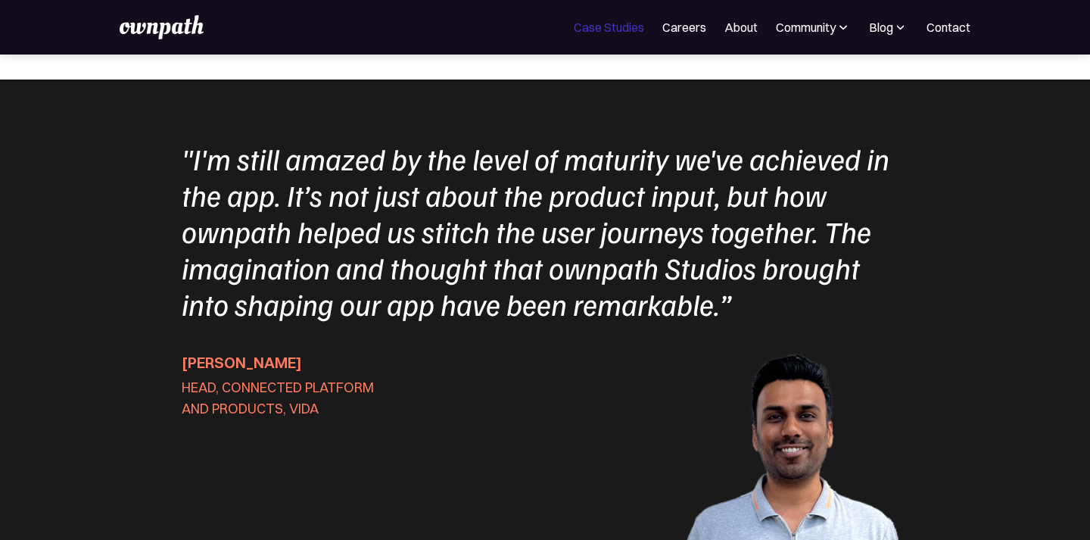
click at [613, 27] on link "Case Studies" at bounding box center [609, 27] width 70 height 18
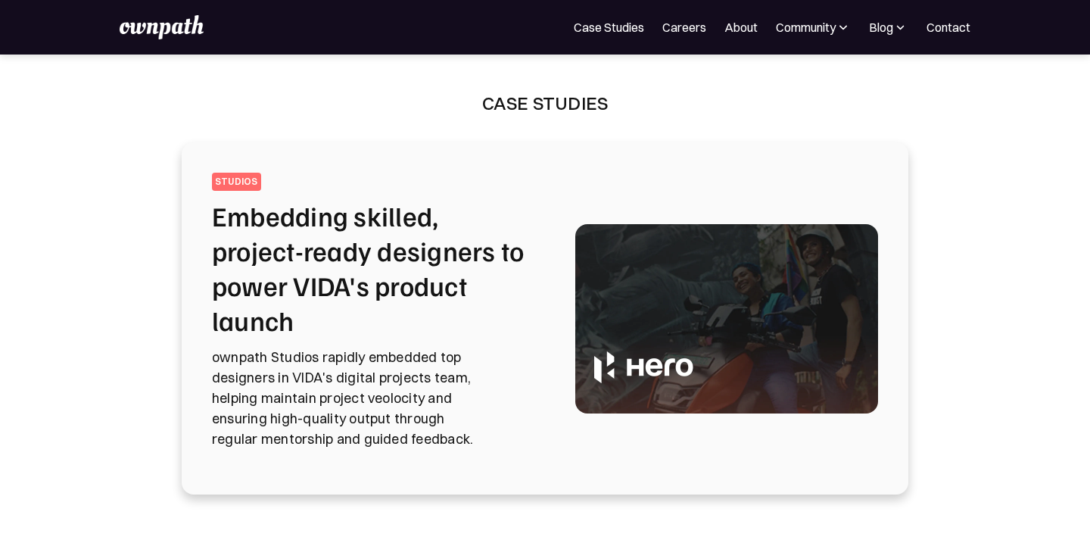
click at [410, 245] on h2 "Embedding skilled, project-ready designers to power VIDA's product launch" at bounding box center [375, 267] width 327 height 139
click at [386, 235] on h2 "Embedding skilled, project-ready designers to power VIDA's product launch" at bounding box center [375, 267] width 327 height 139
click at [390, 263] on h2 "Embedding skilled, project-ready designers to power VIDA's product launch" at bounding box center [375, 267] width 327 height 139
